Goal: Information Seeking & Learning: Learn about a topic

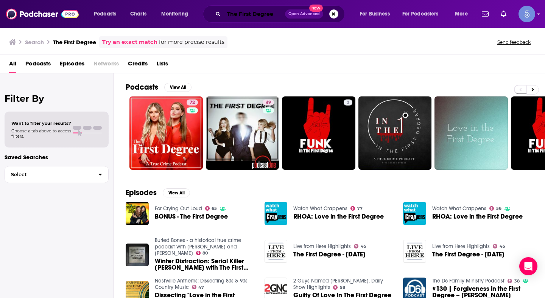
click at [254, 12] on input "The First Degree" at bounding box center [254, 14] width 61 height 12
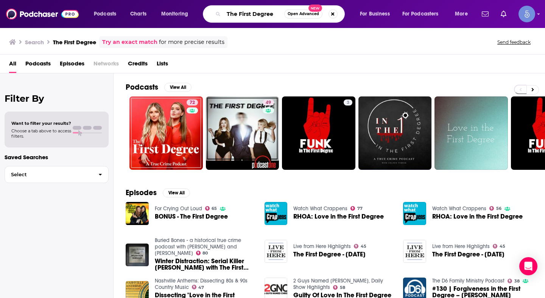
click at [254, 12] on input "The First Degree" at bounding box center [254, 14] width 61 height 12
paste input "Tinnitus Relief w/ Dr. Ben Thompson"
type input "Tinnitus Relief w/ Dr. Ben Thompson"
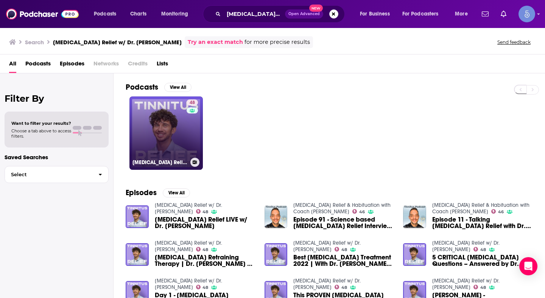
click at [153, 129] on link "48 Tinnitus Relief w/ Dr. Ben Thompson" at bounding box center [165, 133] width 73 height 73
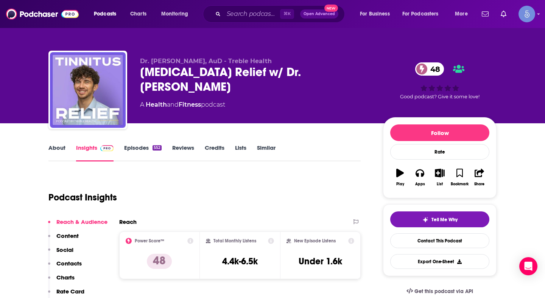
scroll to position [23, 0]
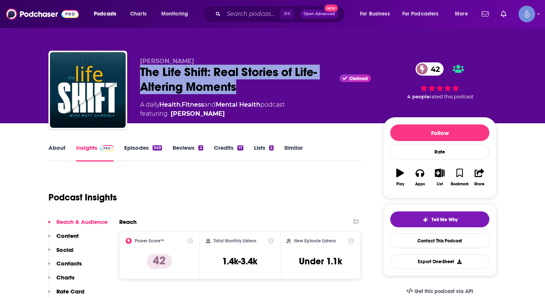
drag, startPoint x: 244, startPoint y: 85, endPoint x: 140, endPoint y: 65, distance: 105.9
click at [140, 65] on div "The Life Shift: Real Stories of Life-Altering Moments Claimed 42" at bounding box center [255, 80] width 231 height 30
copy h2 "The Life Shift: Real Stories of Life-Altering Moments"
click at [263, 14] on input "Search podcasts, credits, & more..." at bounding box center [252, 14] width 56 height 12
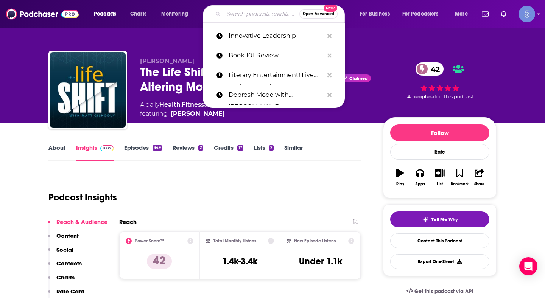
paste input "The Truth About Addiction"
type input "The Truth About Addiction"
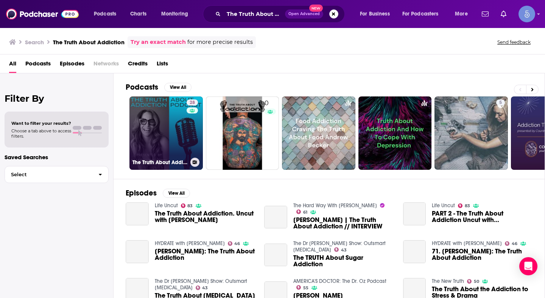
click at [183, 145] on link "28 The Truth About Addiction" at bounding box center [165, 133] width 73 height 73
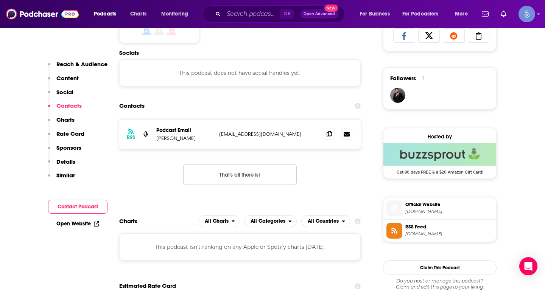
scroll to position [547, 0]
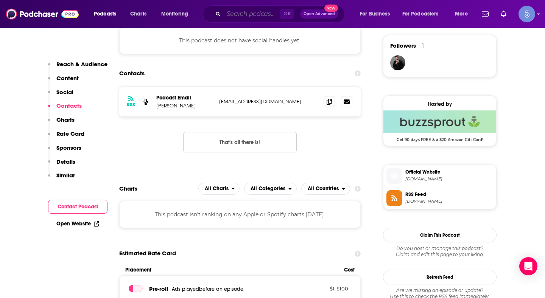
click at [265, 16] on input "Search podcasts, credits, & more..." at bounding box center [252, 14] width 56 height 12
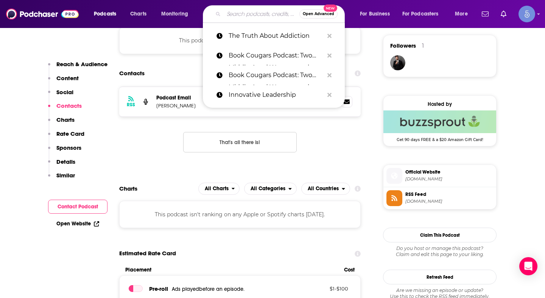
paste input "The Resilient Mind"
type input "The Resilient Mind"
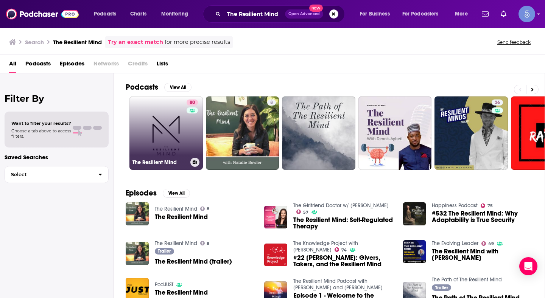
click at [176, 129] on link "80 The Resilient Mind" at bounding box center [165, 133] width 73 height 73
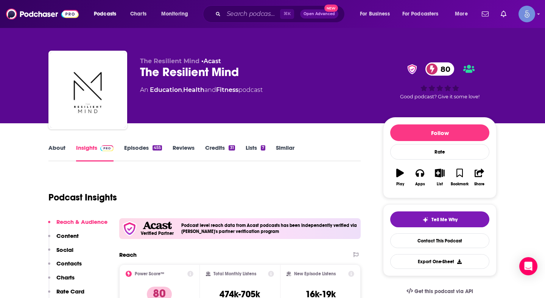
click at [259, 70] on div "The Resilient Mind 80" at bounding box center [255, 72] width 231 height 15
copy div "The Resilient Mind 80"
click at [262, 13] on input "Search podcasts, credits, & more..." at bounding box center [252, 14] width 56 height 12
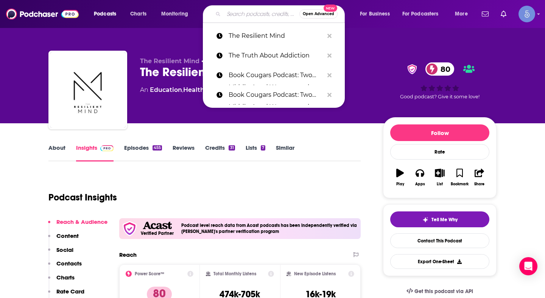
paste input "The Road to Rediscovery: A Journey of [MEDICAL_DATA]"
type input "The Road to Rediscovery: A Journey of [MEDICAL_DATA]"
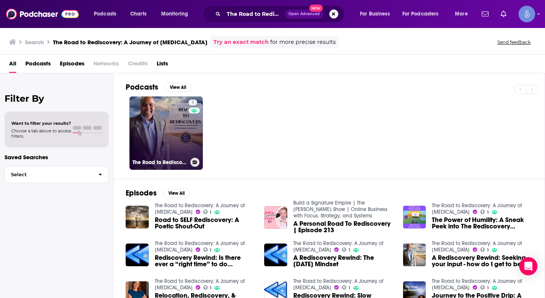
click at [188, 123] on div "1" at bounding box center [193, 129] width 11 height 58
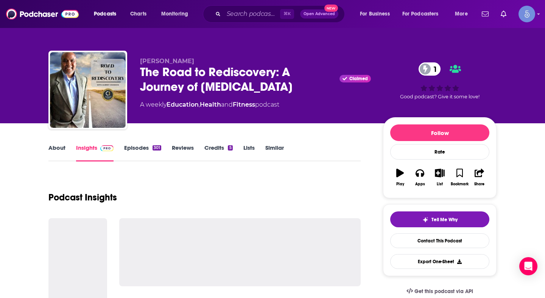
scroll to position [11, 0]
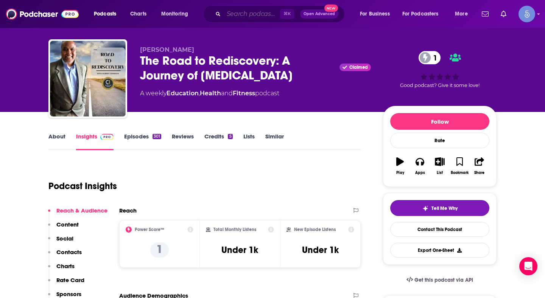
click at [256, 15] on input "Search podcasts, credits, & more..." at bounding box center [252, 14] width 56 height 12
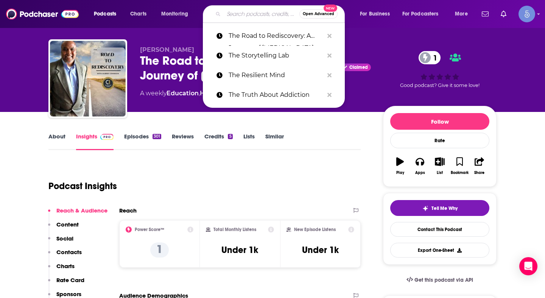
paste input "Avoiding the Addiction Affliction"
type input "Avoiding the Addiction Affliction"
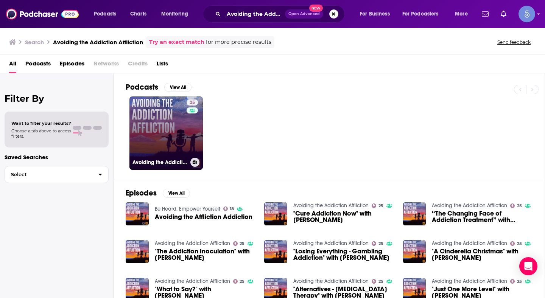
click at [162, 126] on link "25 Avoiding the Addiction Affliction" at bounding box center [165, 133] width 73 height 73
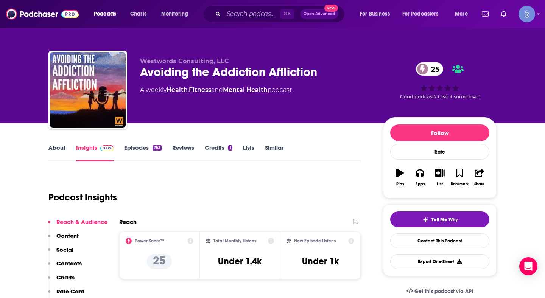
scroll to position [81, 0]
